Goal: Check status: Check status

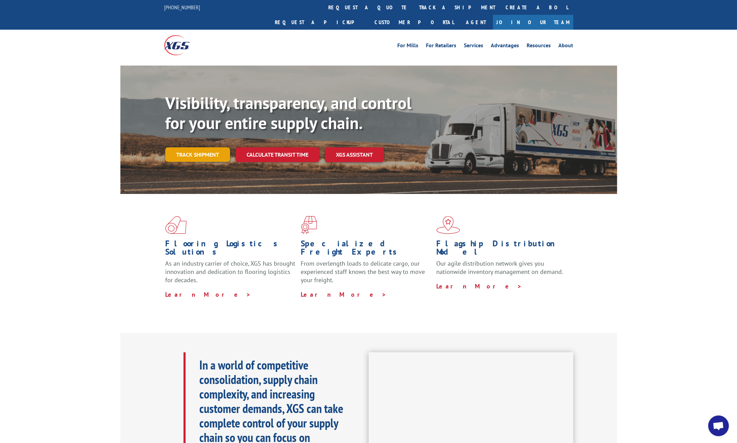
click at [203, 147] on link "Track shipment" at bounding box center [197, 154] width 65 height 14
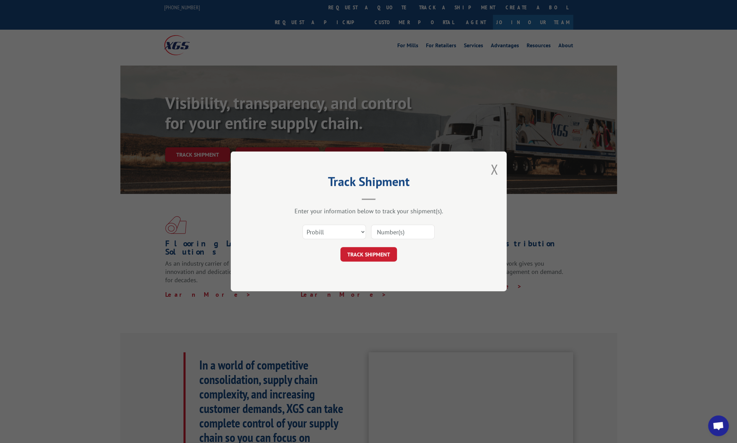
click at [395, 231] on input at bounding box center [402, 232] width 63 height 14
paste input "17687277"
type input "17687277"
click at [345, 252] on button "TRACK SHIPMENT" at bounding box center [368, 254] width 57 height 14
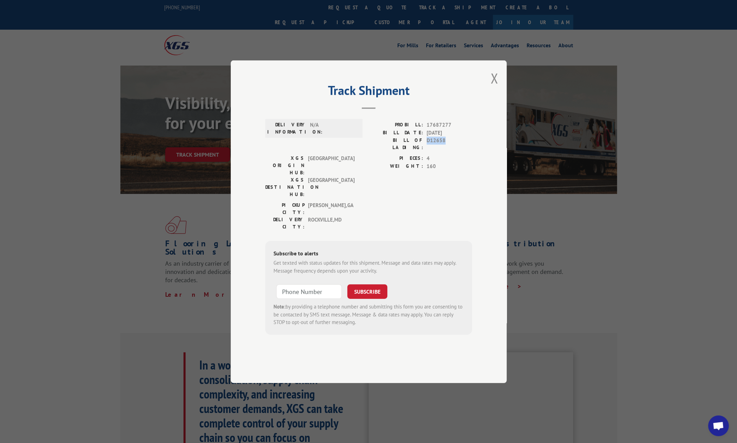
drag, startPoint x: 428, startPoint y: 161, endPoint x: 445, endPoint y: 161, distance: 16.9
click at [445, 151] on span "D12658" at bounding box center [449, 144] width 46 height 14
copy span "D12658"
click at [493, 87] on button "Close modal" at bounding box center [494, 78] width 8 height 18
